Goal: Navigation & Orientation: Find specific page/section

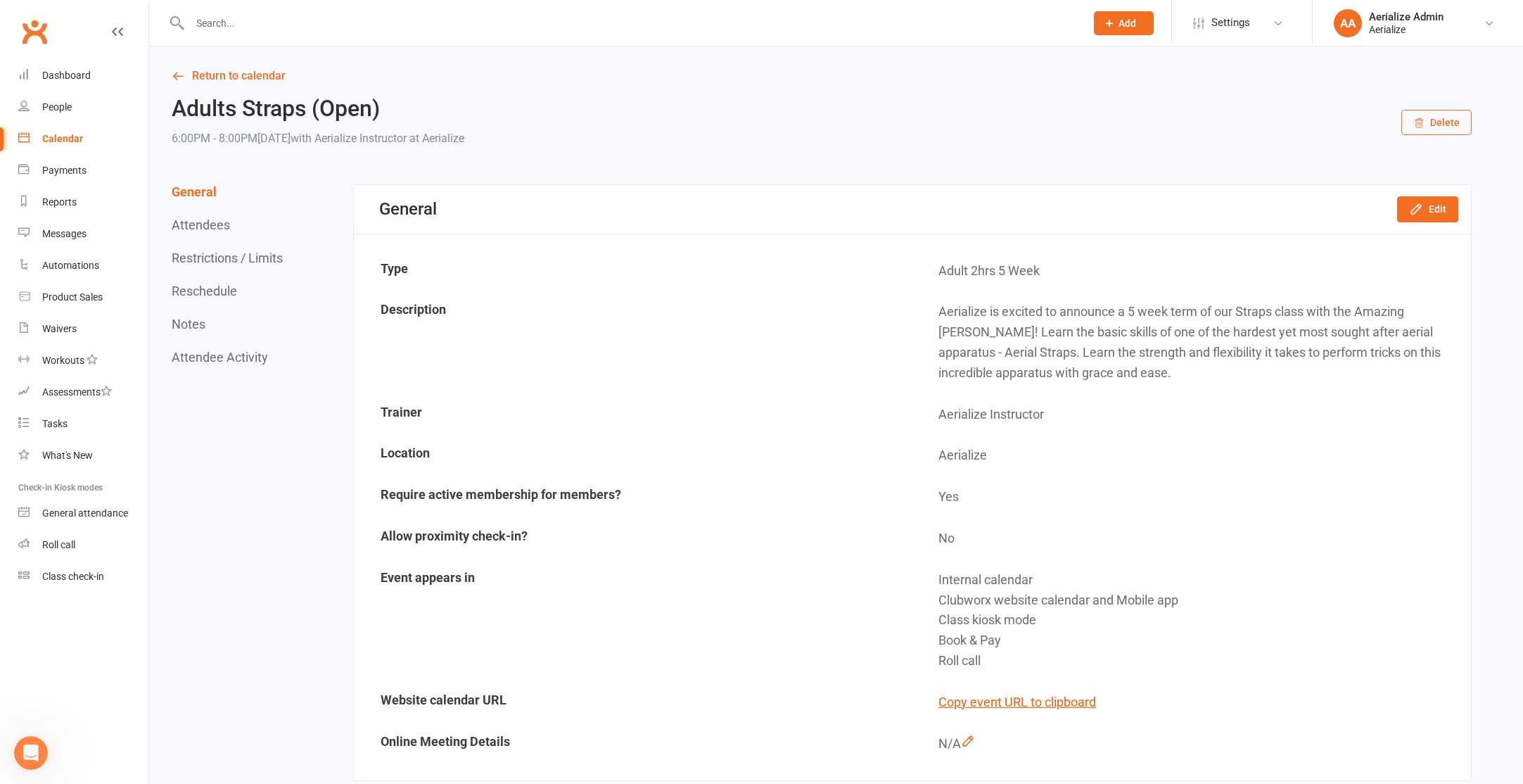
click at [42, 139] on div "Calendar" at bounding box center [62, 138] width 41 height 12
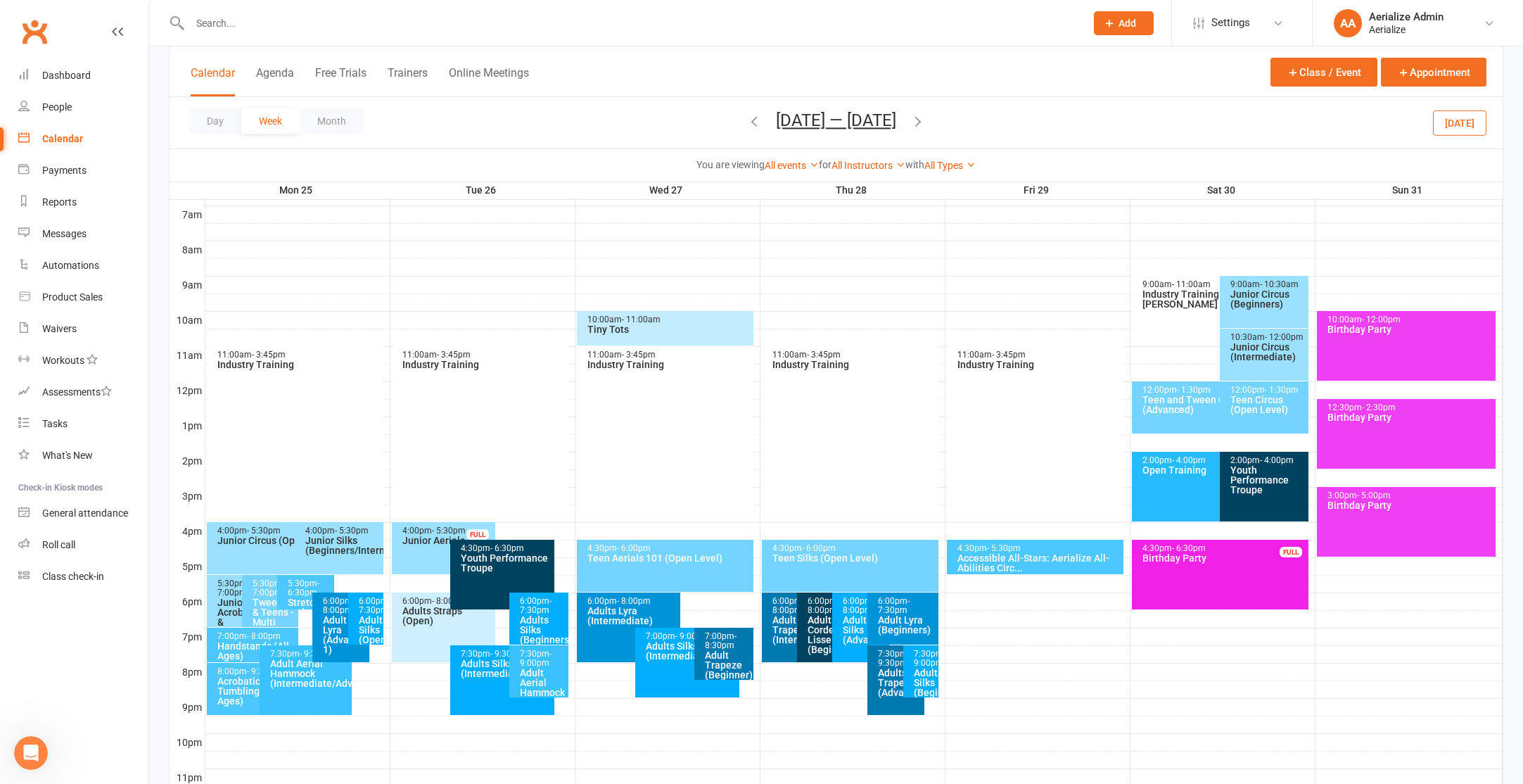
scroll to position [338, 0]
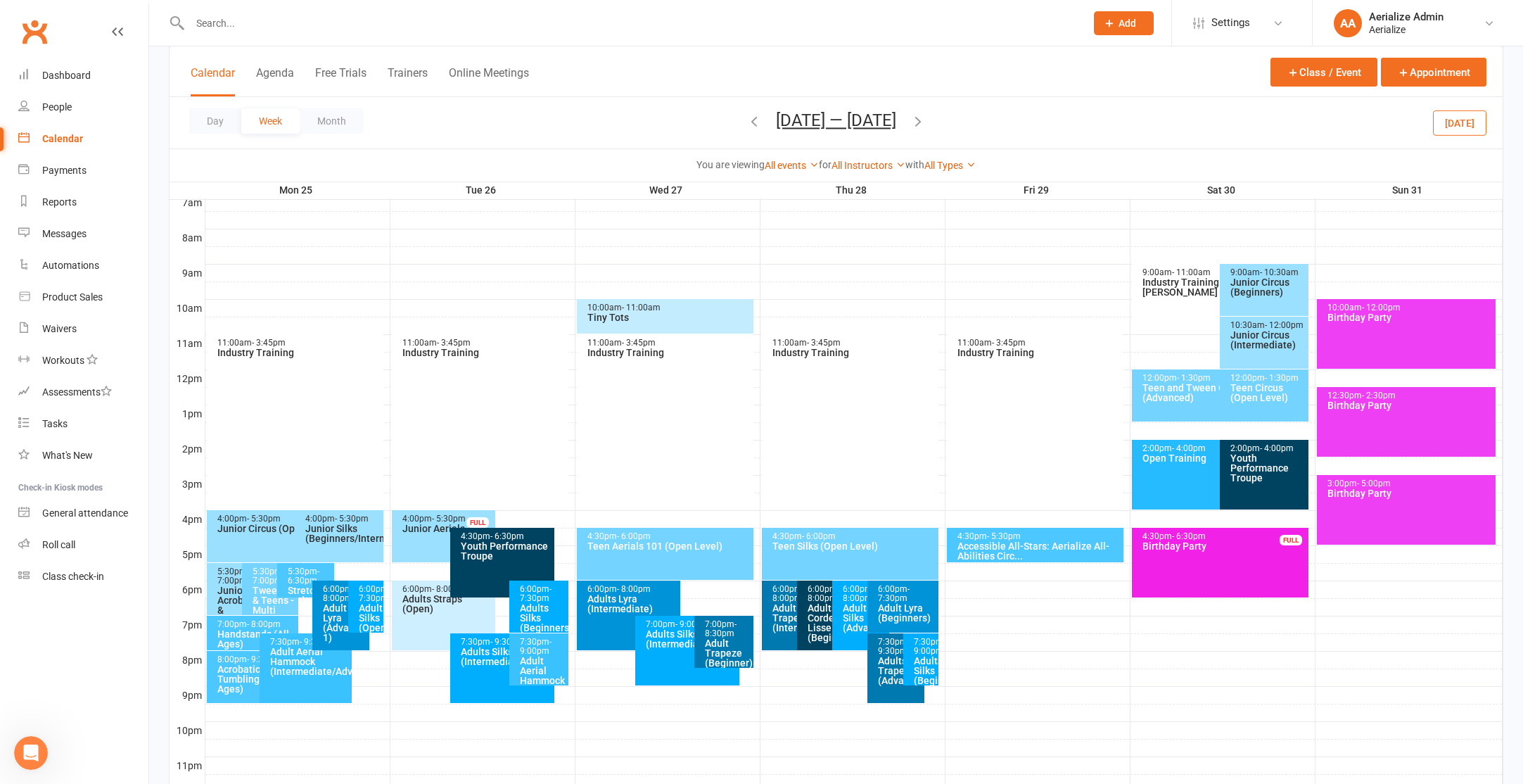
click at [762, 125] on span "[DATE] — [DATE] [DATE] Sun Mon Tue Wed Thu Fri Sat 27 28 29 30 31 01 02 03 04 0…" at bounding box center [835, 123] width 148 height 25
click at [753, 125] on icon "button" at bounding box center [754, 121] width 16 height 16
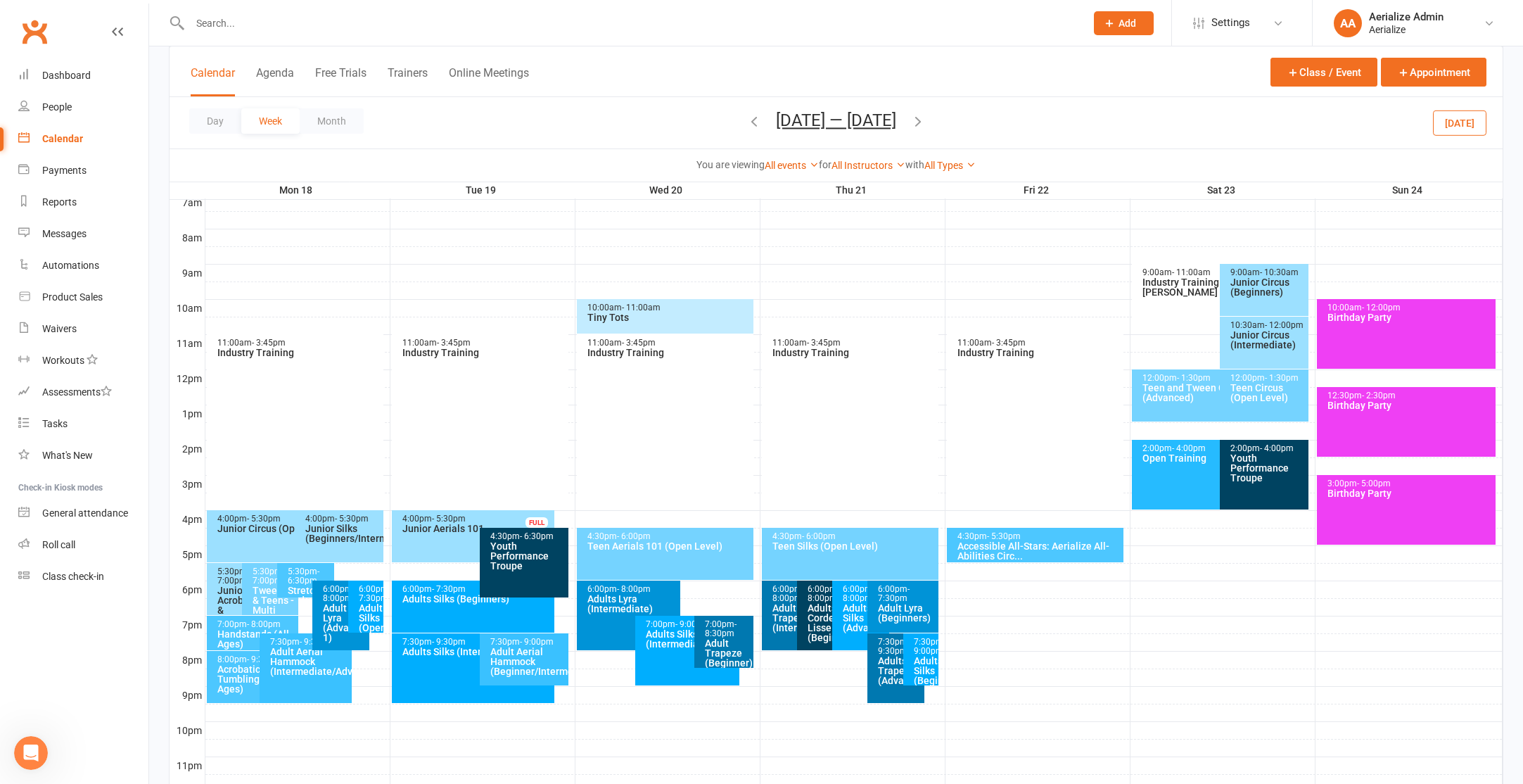
click at [753, 125] on icon "button" at bounding box center [754, 121] width 16 height 16
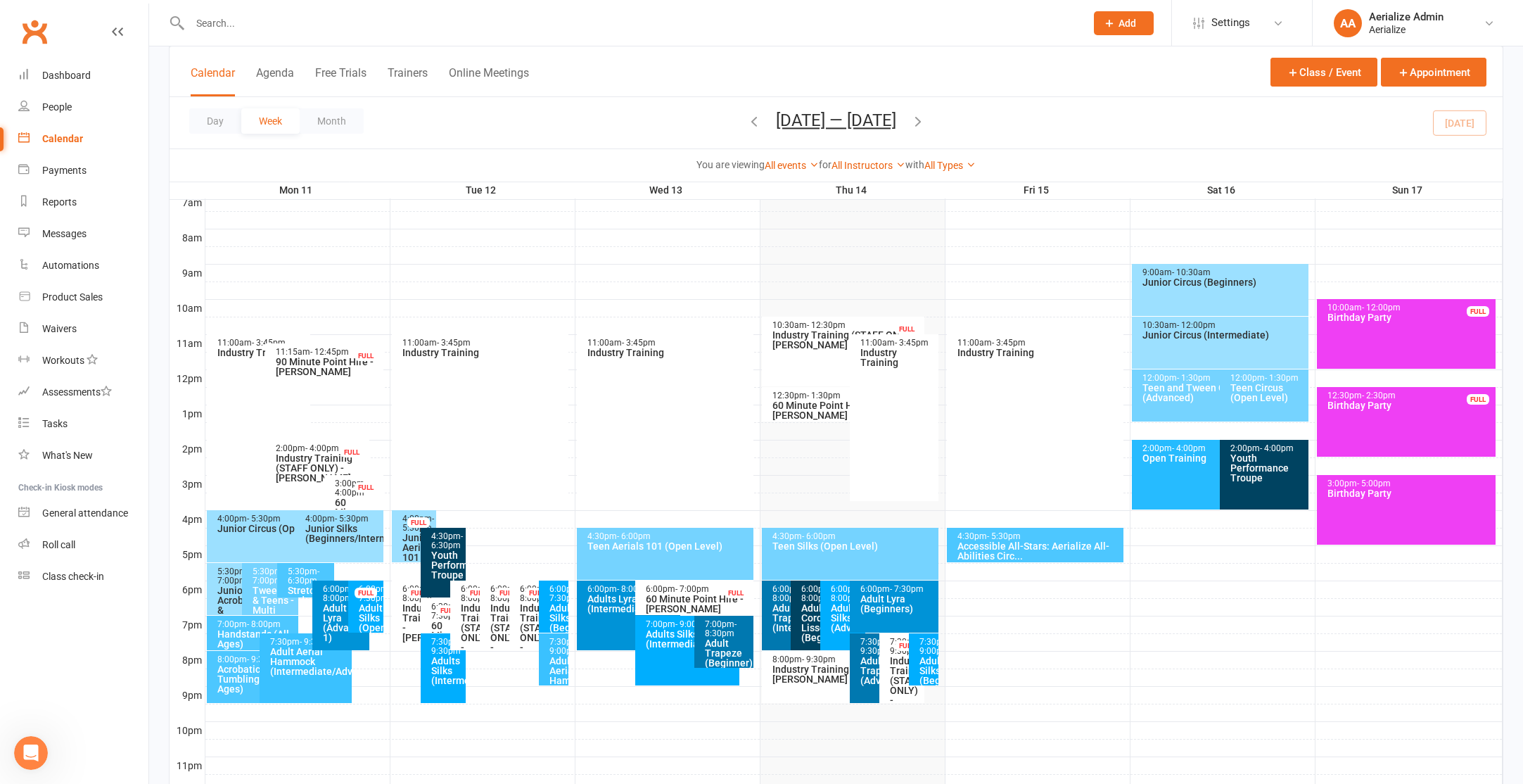
scroll to position [387, 0]
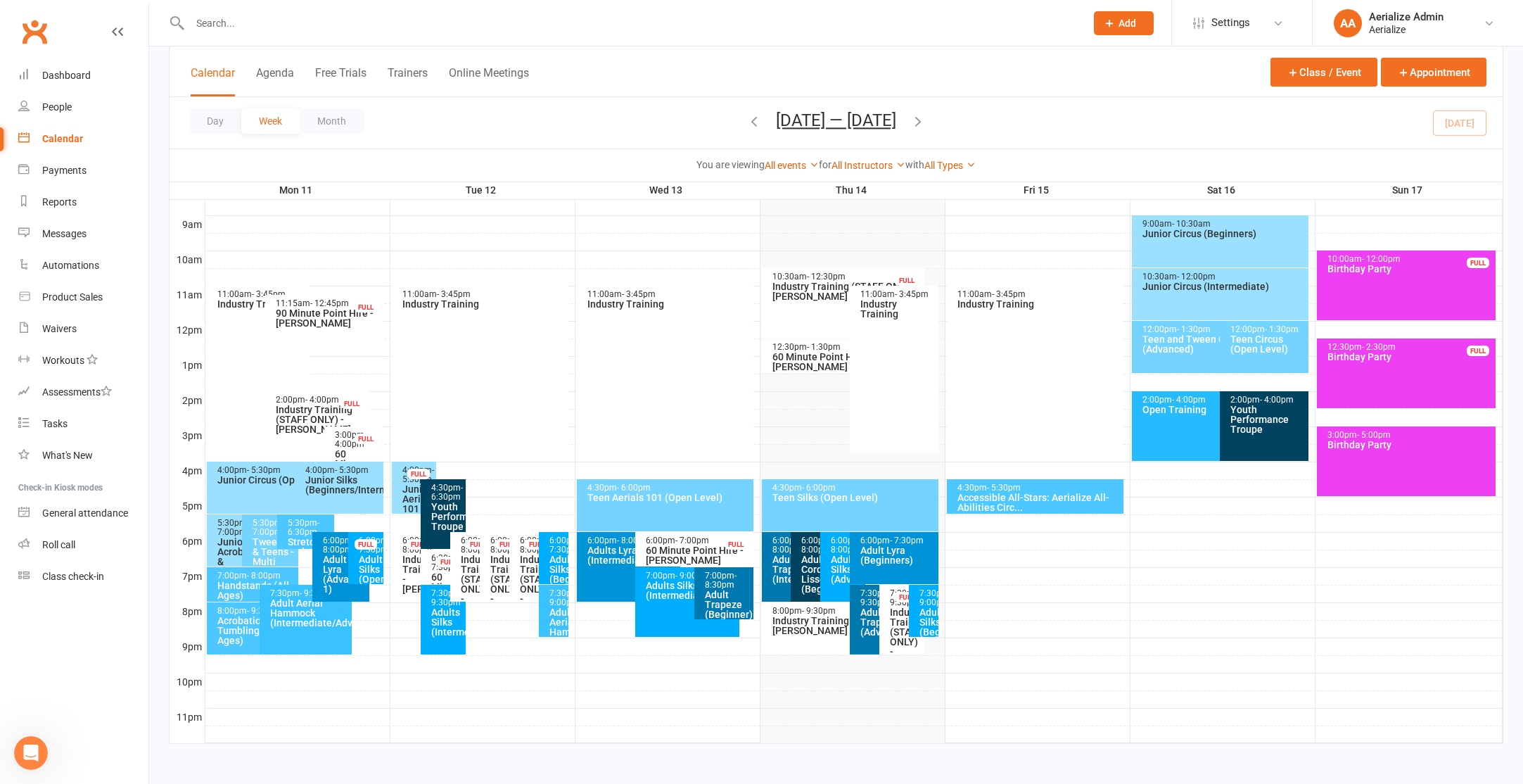
click at [1016, 317] on div "11:00am - 3:45pm Industry Training" at bounding box center [1035, 368] width 178 height 167
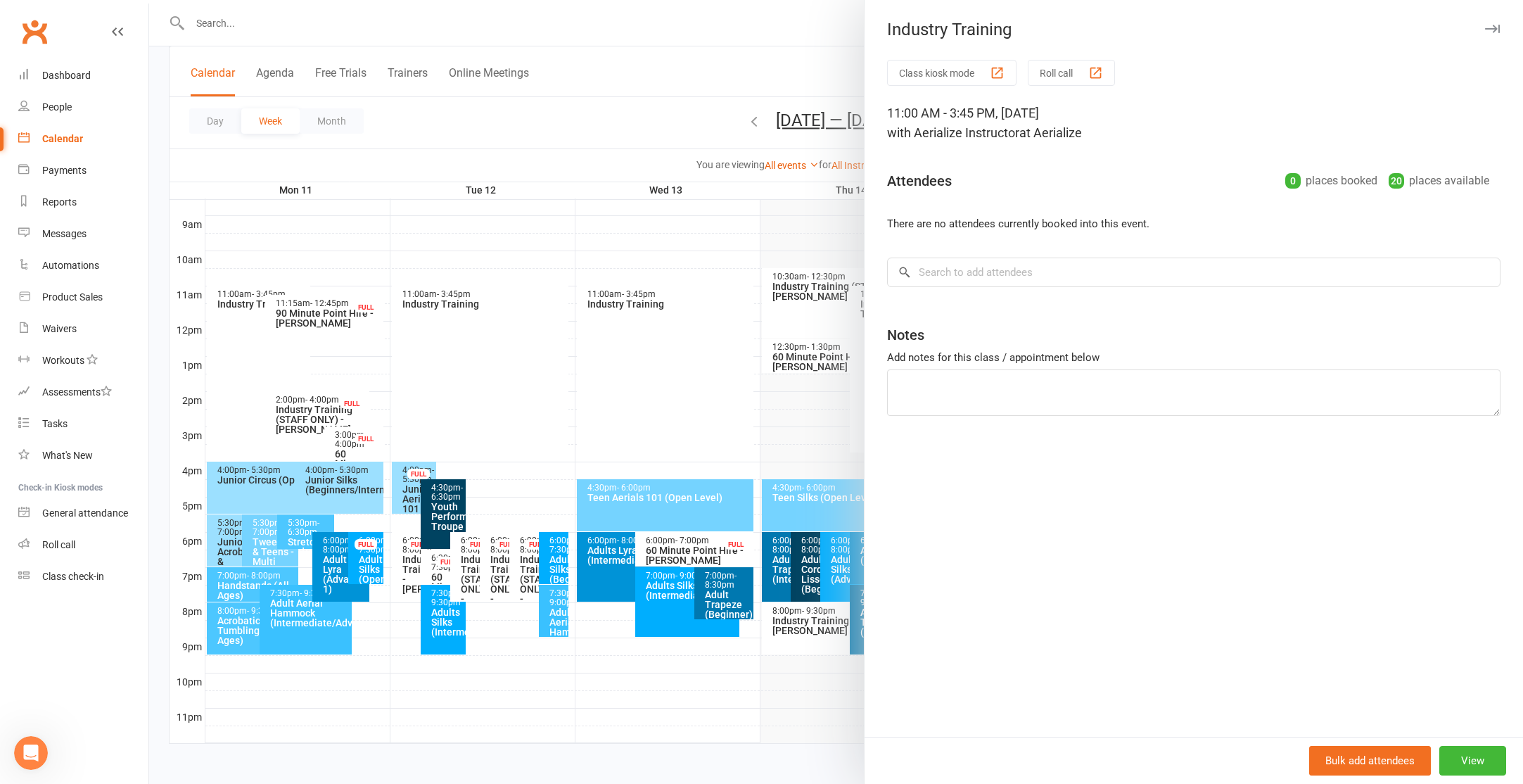
click at [665, 247] on div at bounding box center [836, 392] width 1374 height 784
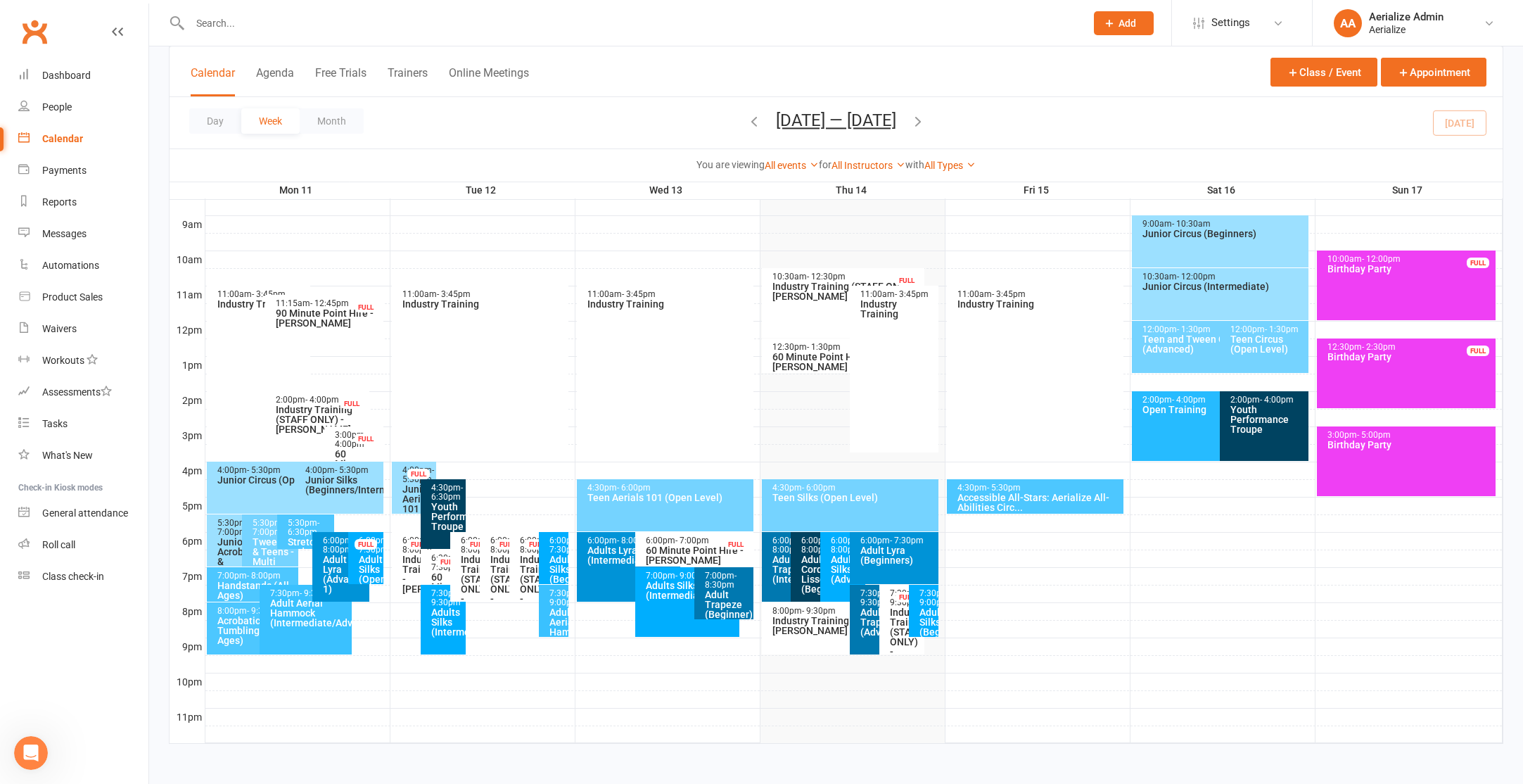
click at [924, 121] on icon "button" at bounding box center [918, 121] width 16 height 16
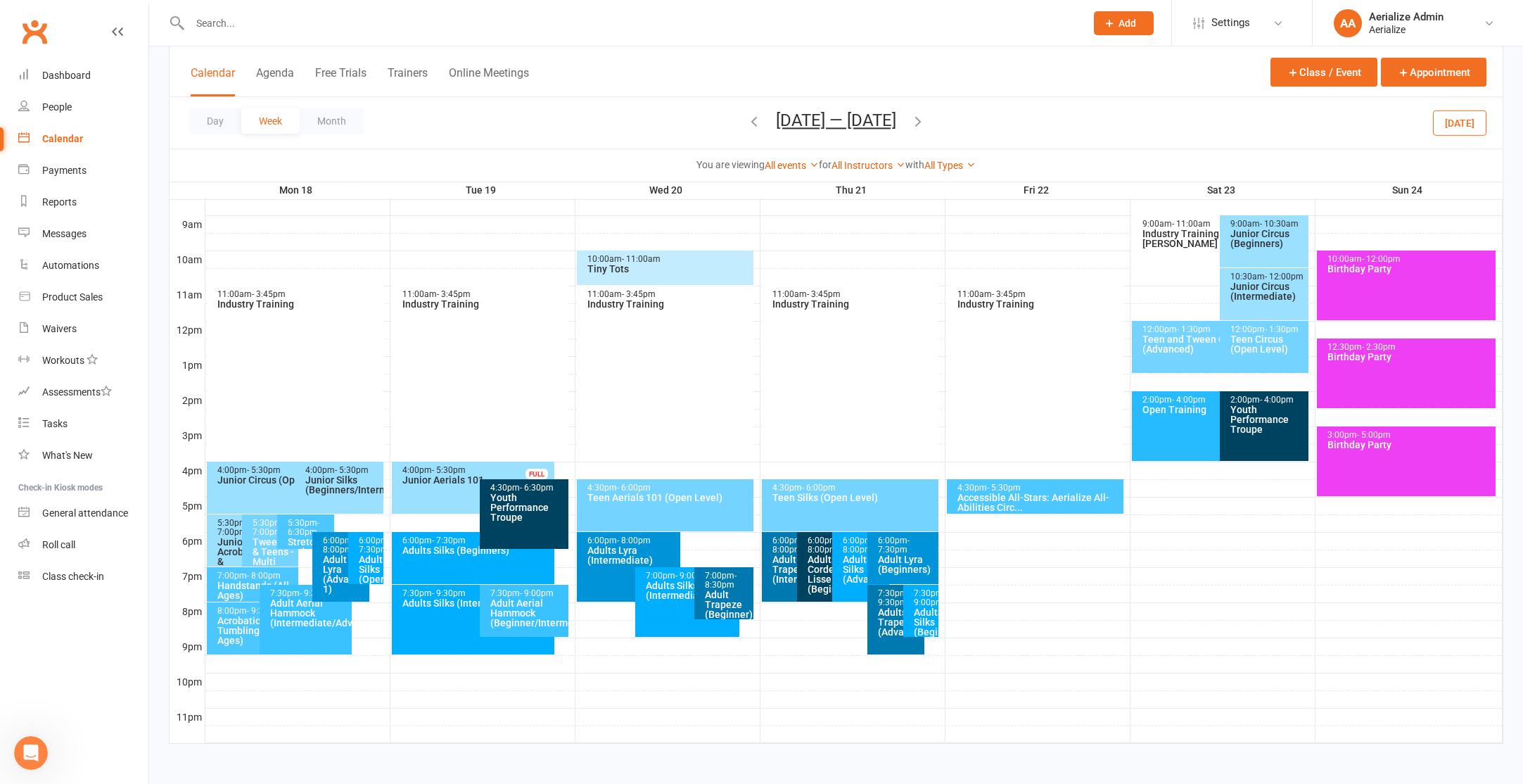
click at [1010, 326] on div "11:00am - 3:45pm Industry Training" at bounding box center [1035, 368] width 178 height 167
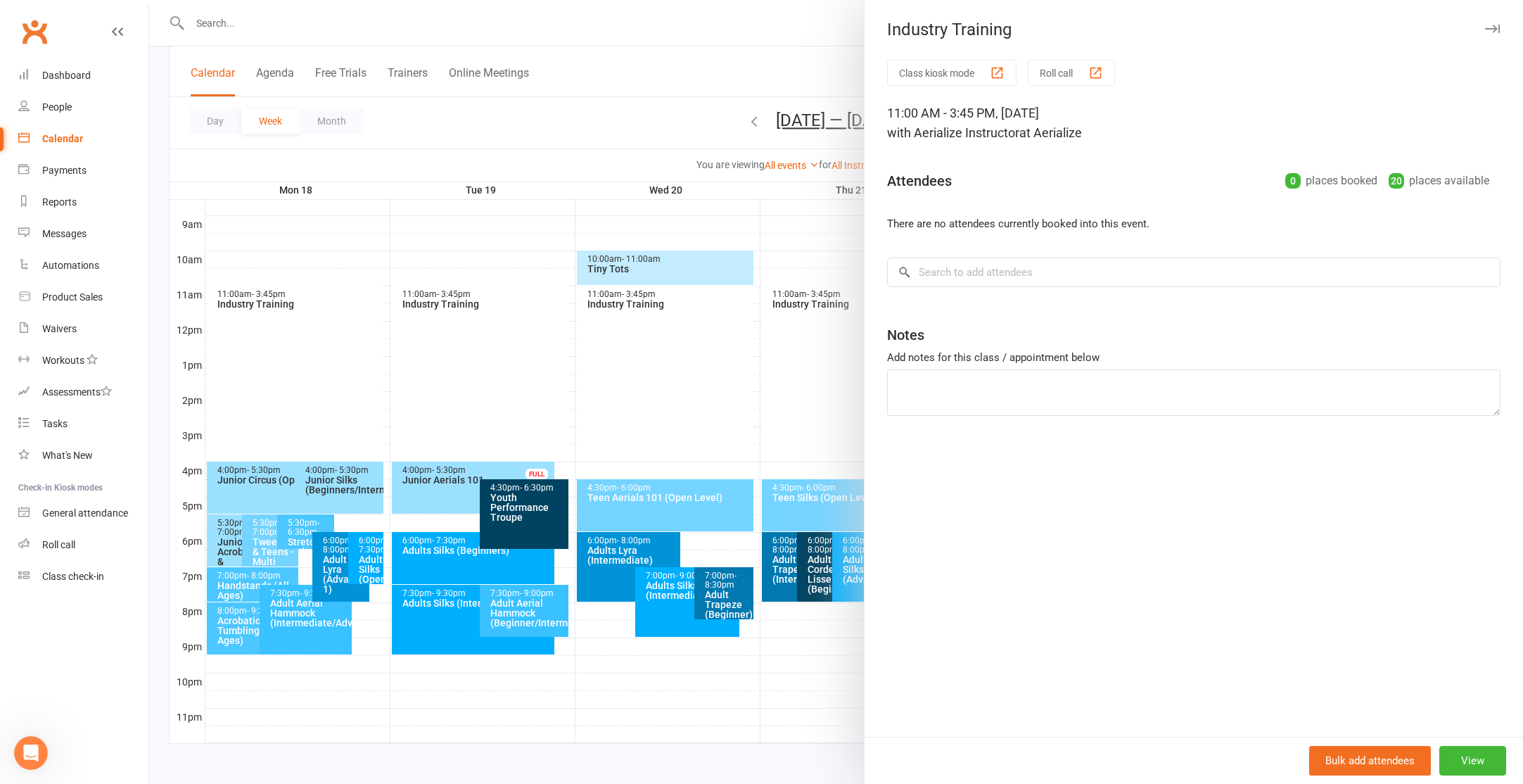
click at [794, 354] on div at bounding box center [836, 392] width 1374 height 784
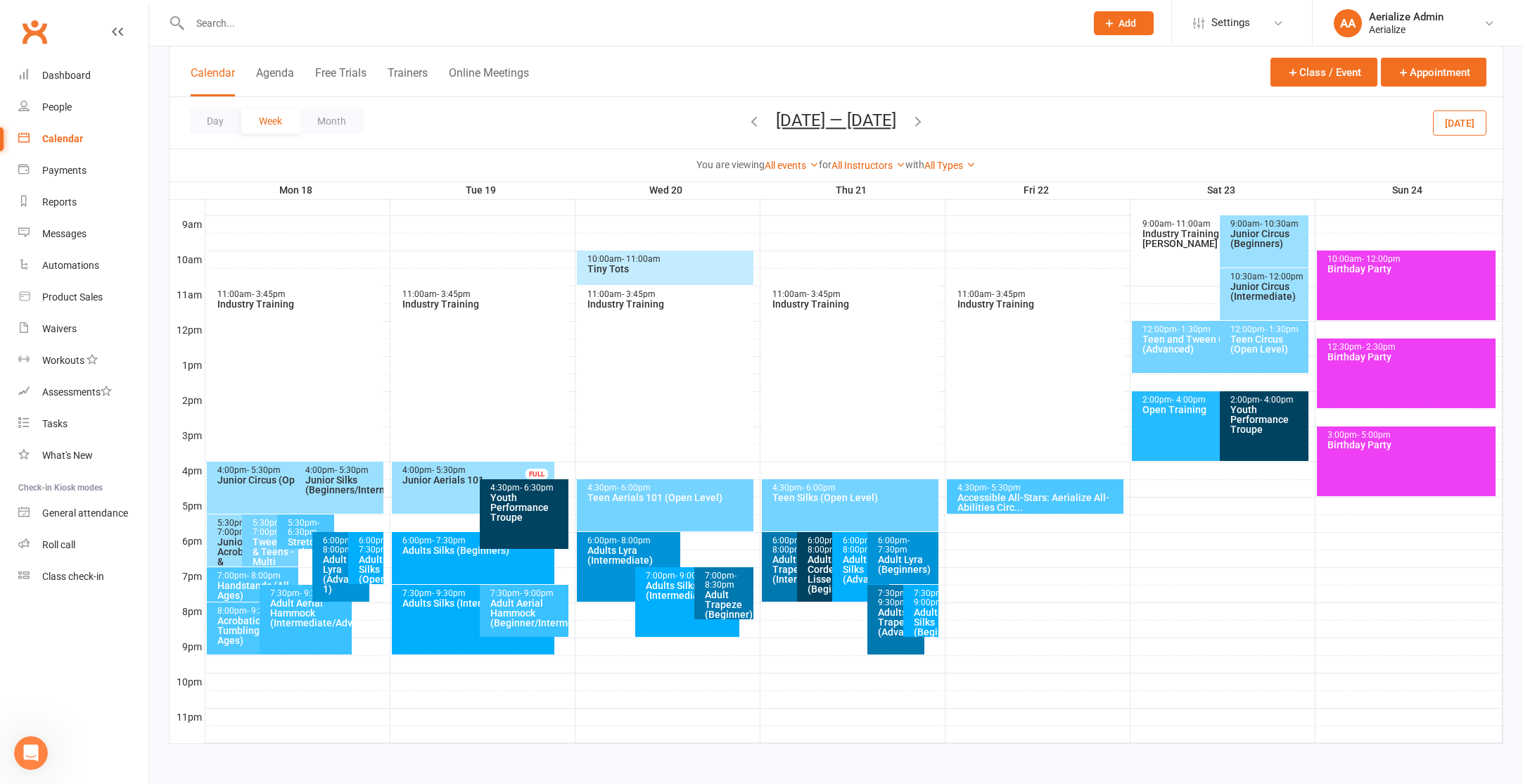
click at [795, 352] on div "11:00am - 3:45pm Industry Training" at bounding box center [850, 368] width 178 height 167
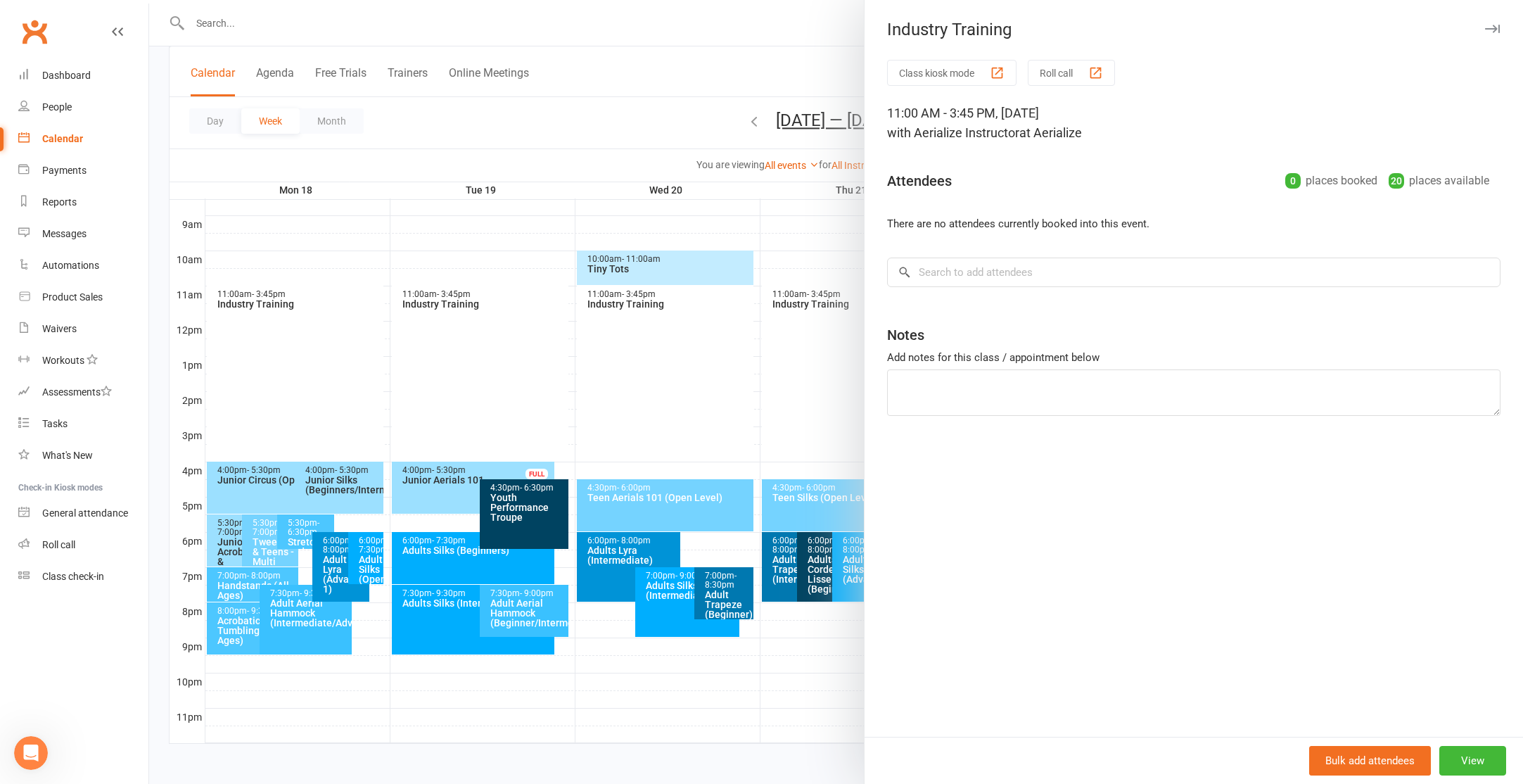
click at [667, 352] on div at bounding box center [836, 392] width 1374 height 784
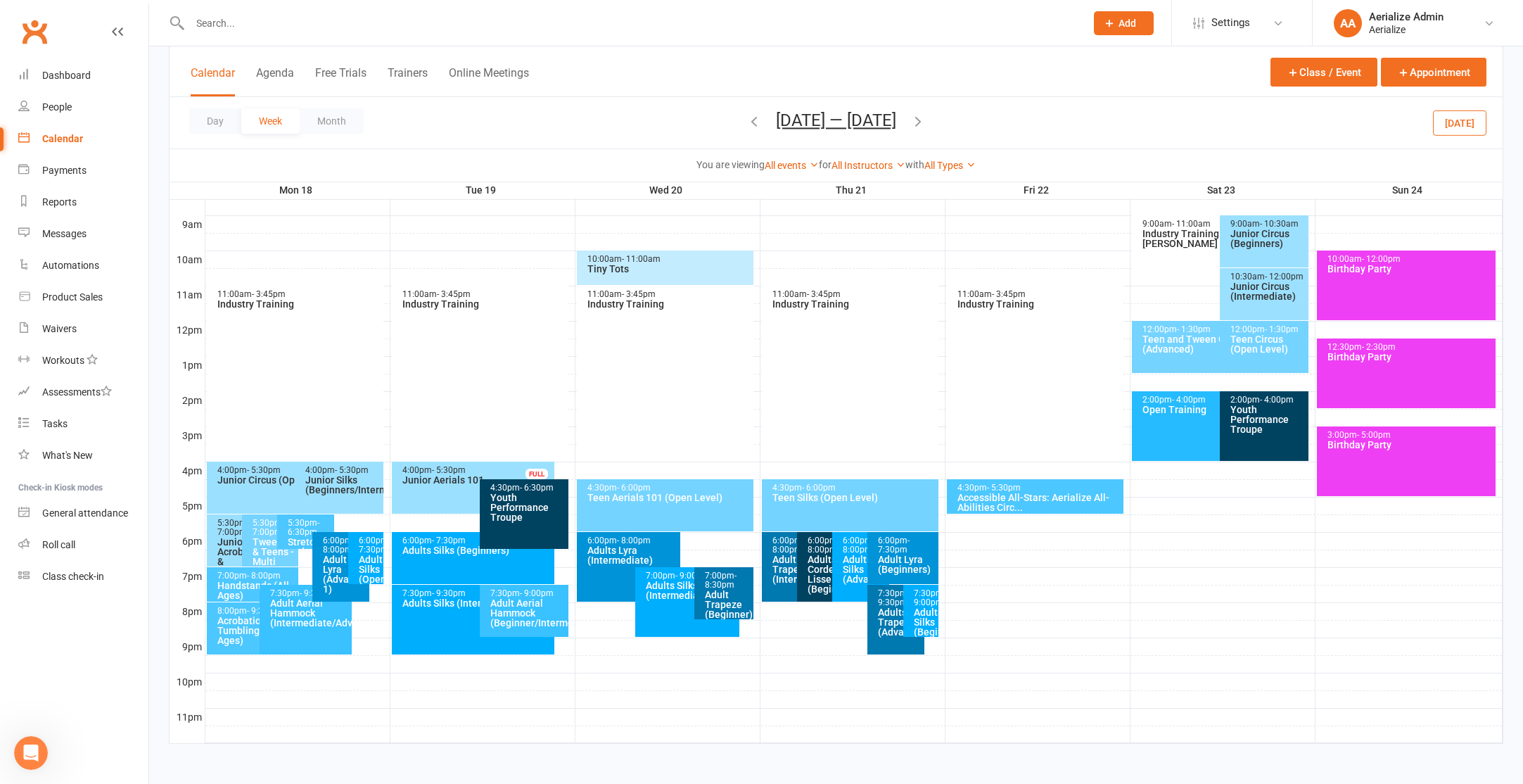
click at [670, 351] on div "11:00am - 3:45pm Industry Training" at bounding box center [665, 368] width 178 height 167
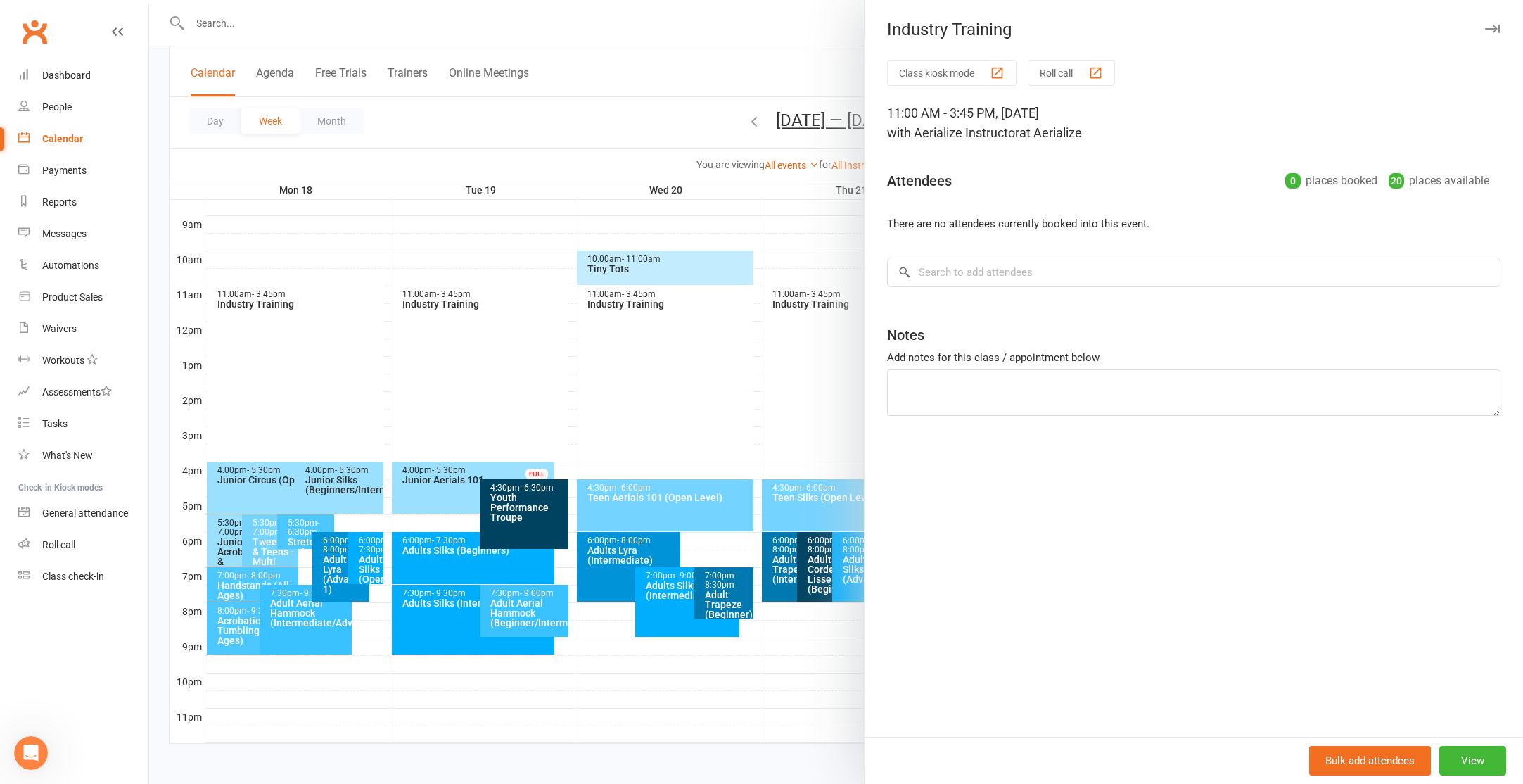
click at [503, 342] on div at bounding box center [836, 392] width 1374 height 784
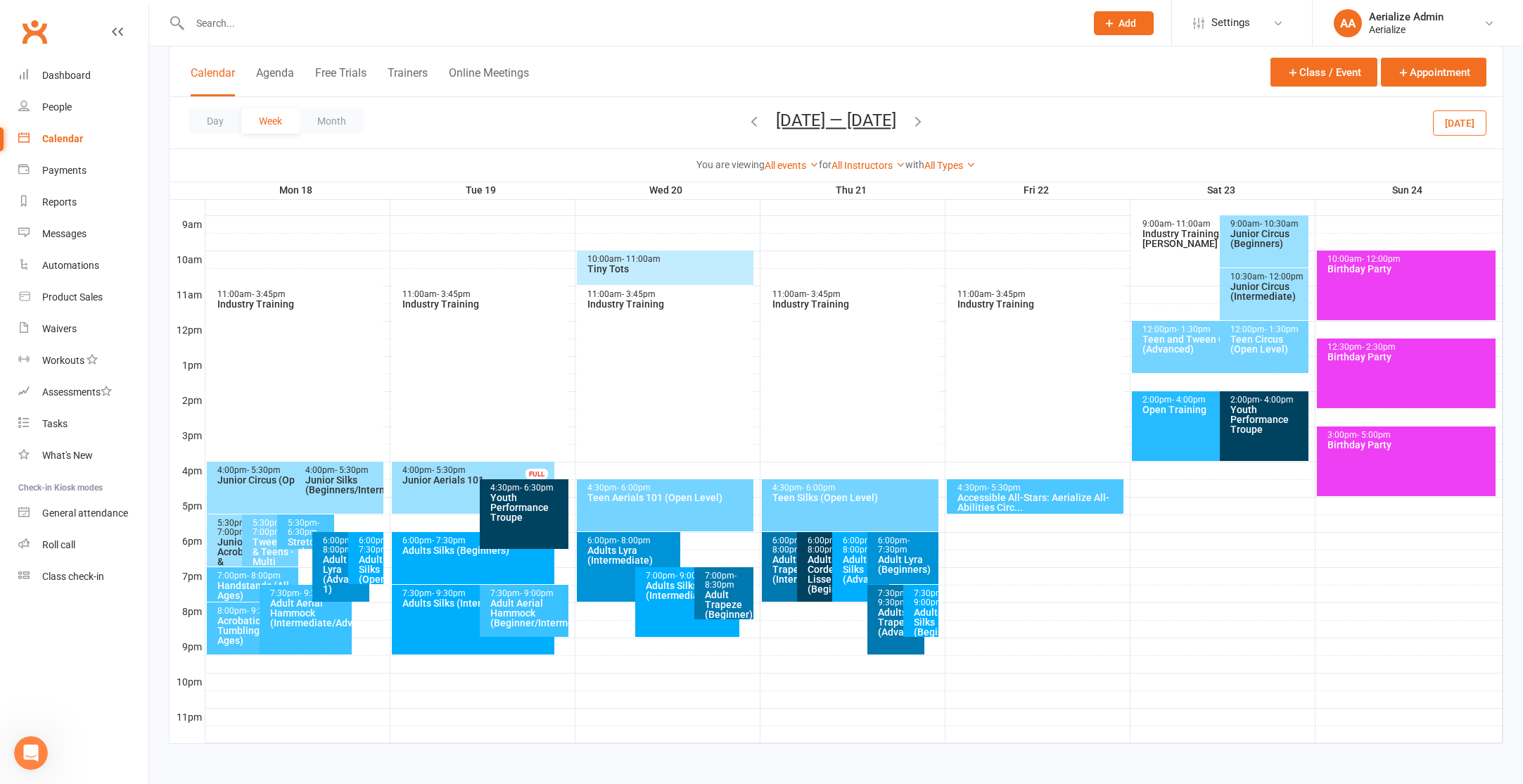
click at [491, 342] on div "11:00am - 3:45pm Industry Training" at bounding box center [480, 368] width 178 height 167
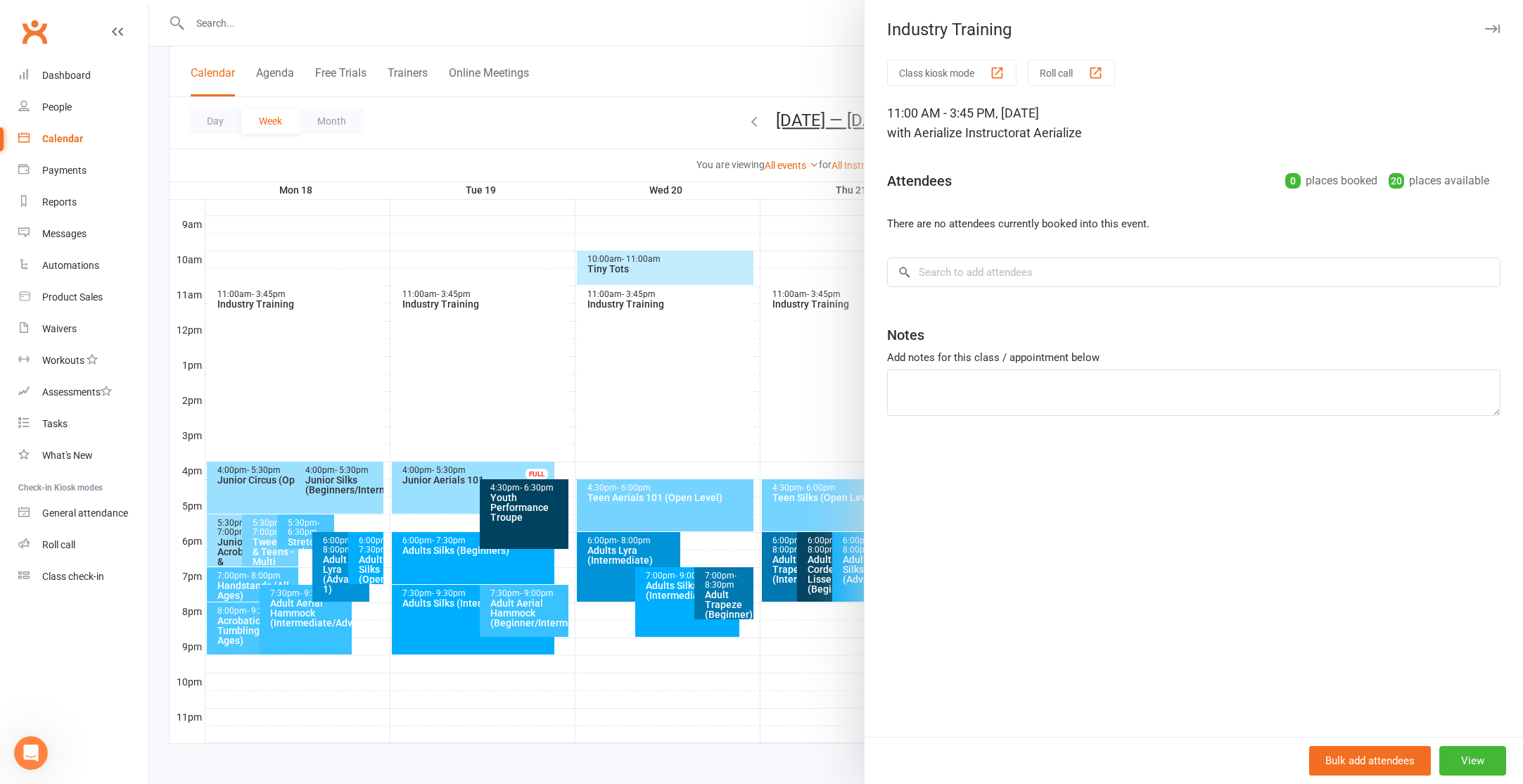
click at [257, 333] on div at bounding box center [836, 392] width 1374 height 784
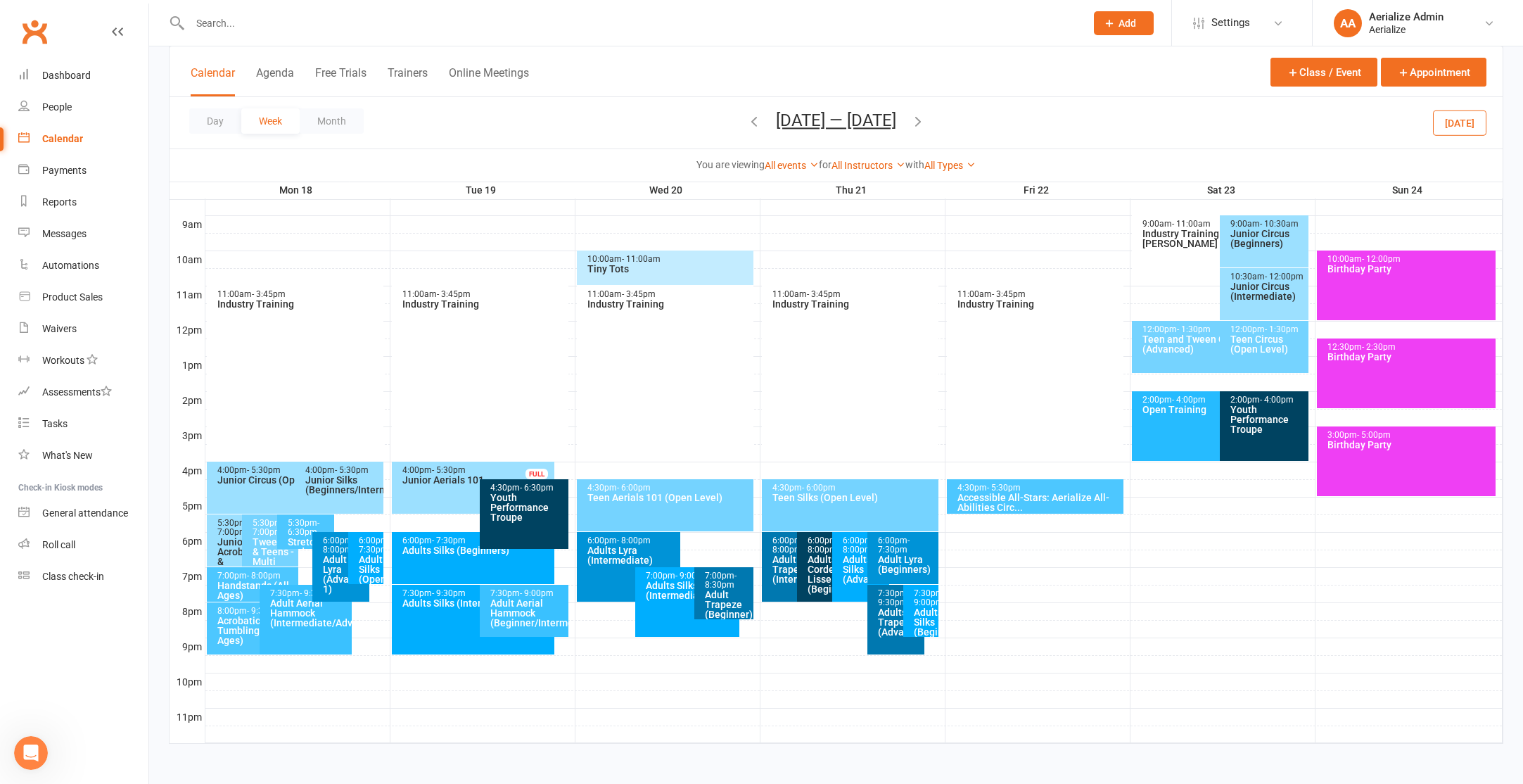
click at [314, 337] on div "11:00am - 3:45pm Industry Training" at bounding box center [295, 368] width 178 height 167
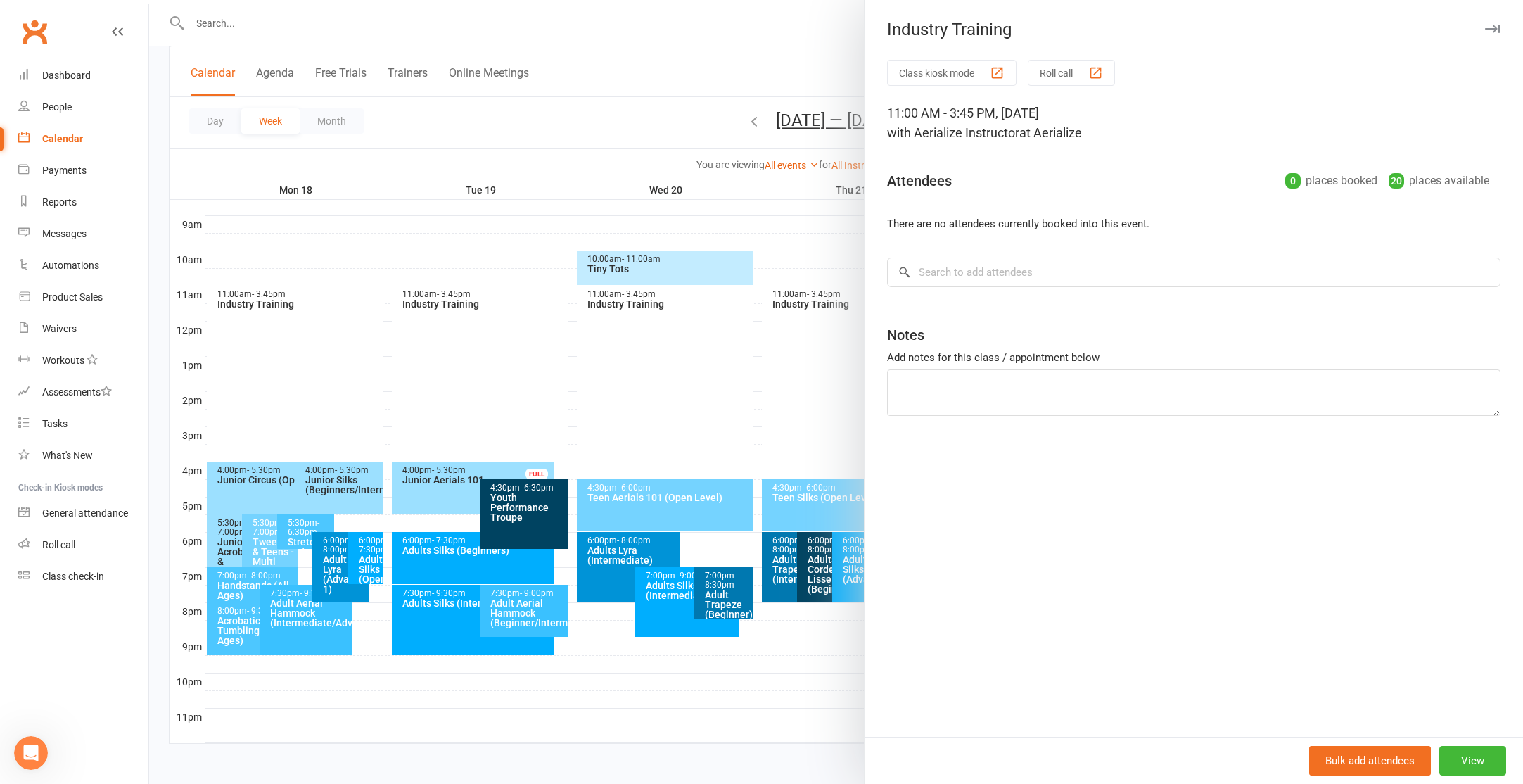
click at [708, 116] on div at bounding box center [836, 392] width 1374 height 784
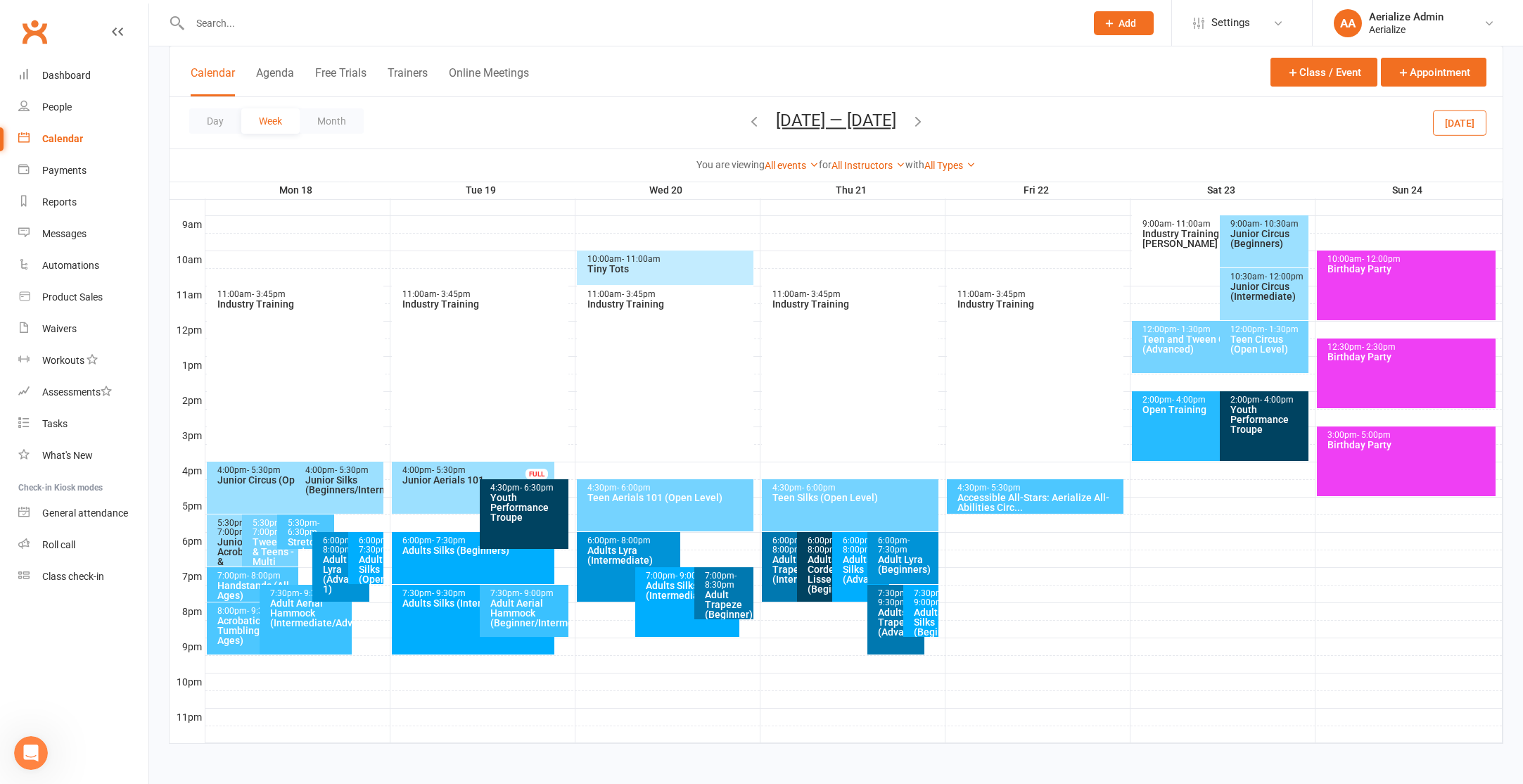
click at [746, 123] on icon "button" at bounding box center [754, 121] width 16 height 16
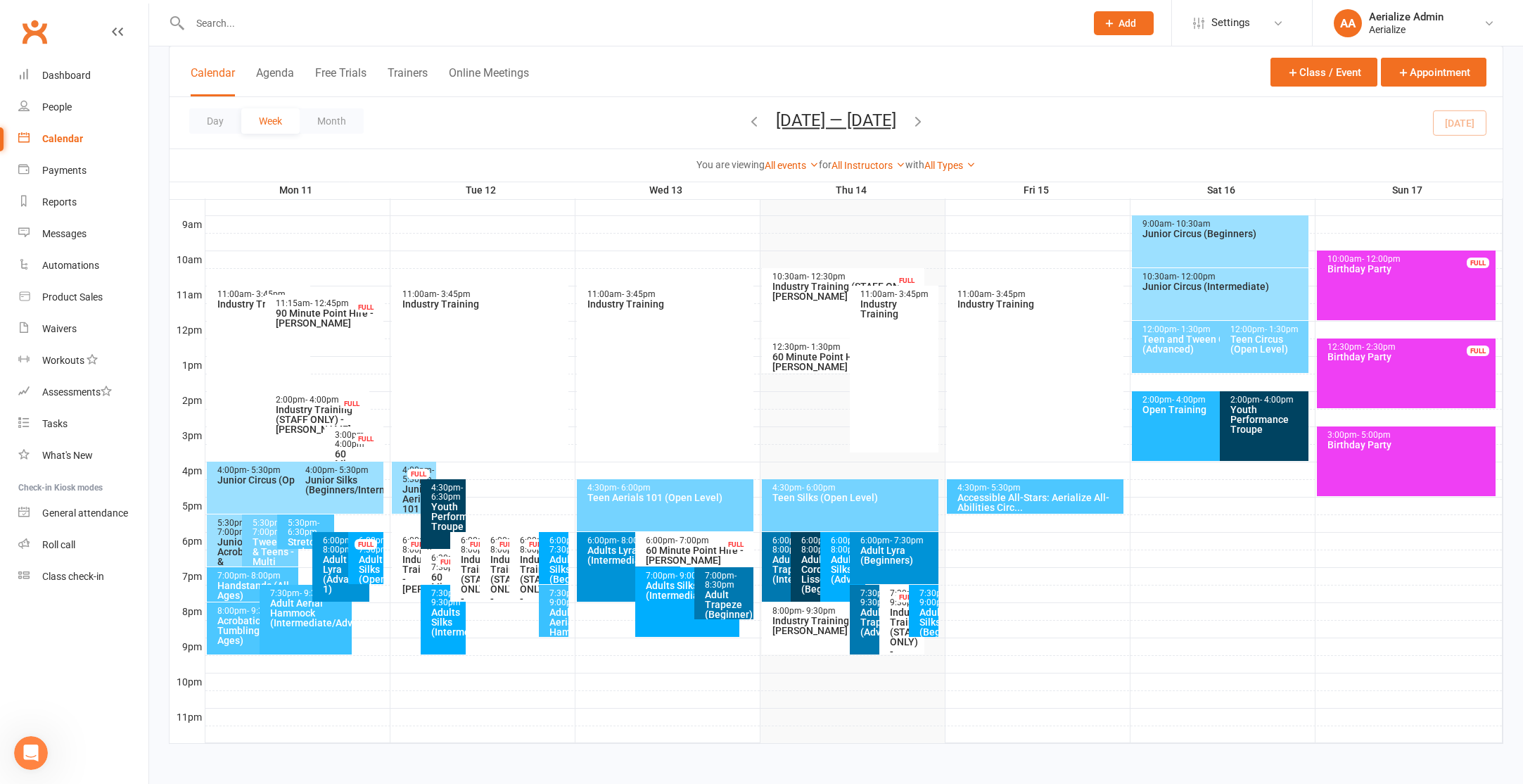
drag, startPoint x: 1091, startPoint y: 526, endPoint x: 1076, endPoint y: 730, distance: 204.6
click at [1080, 755] on div "Class kiosk mode Member self check-in Roll call kiosk mode Staff check-in for m…" at bounding box center [836, 211] width 1374 height 1103
click at [1031, 565] on div at bounding box center [854, 558] width 1297 height 17
